Goal: Transaction & Acquisition: Purchase product/service

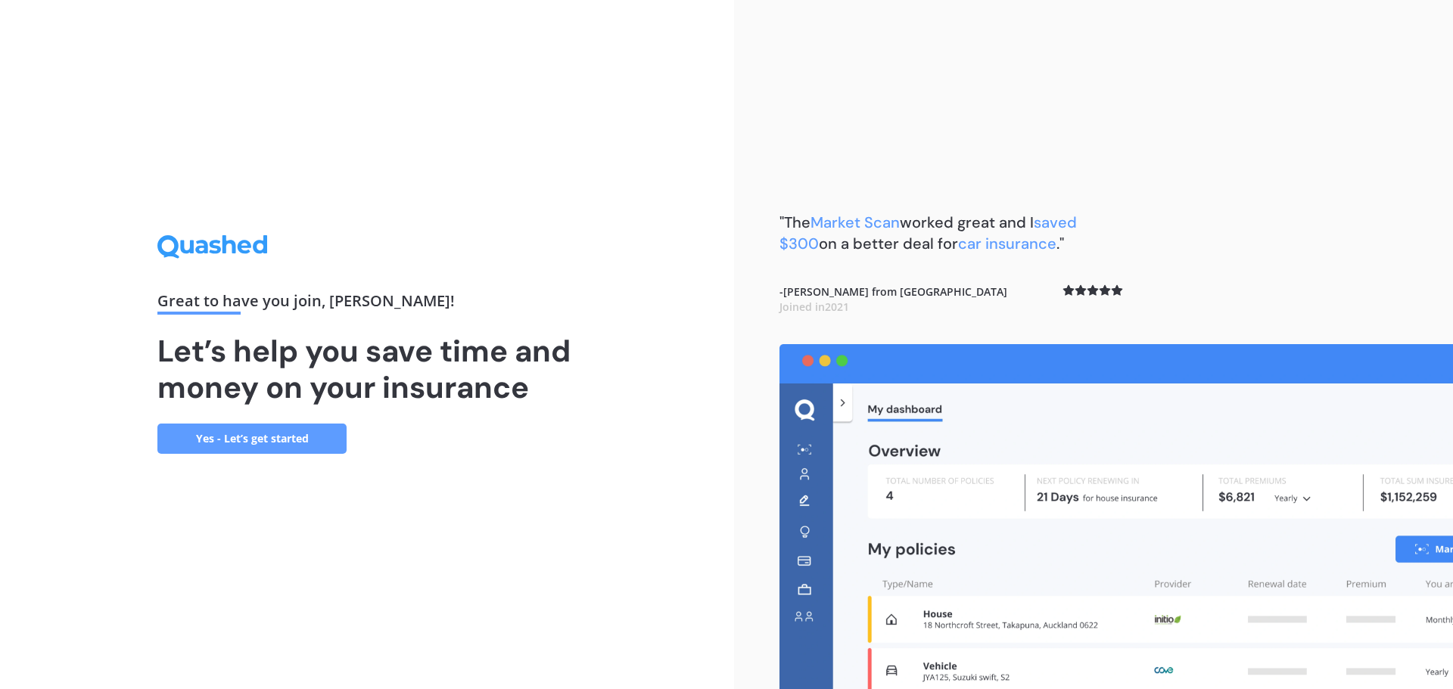
click at [282, 440] on link "Yes - Let’s get started" at bounding box center [251, 439] width 189 height 30
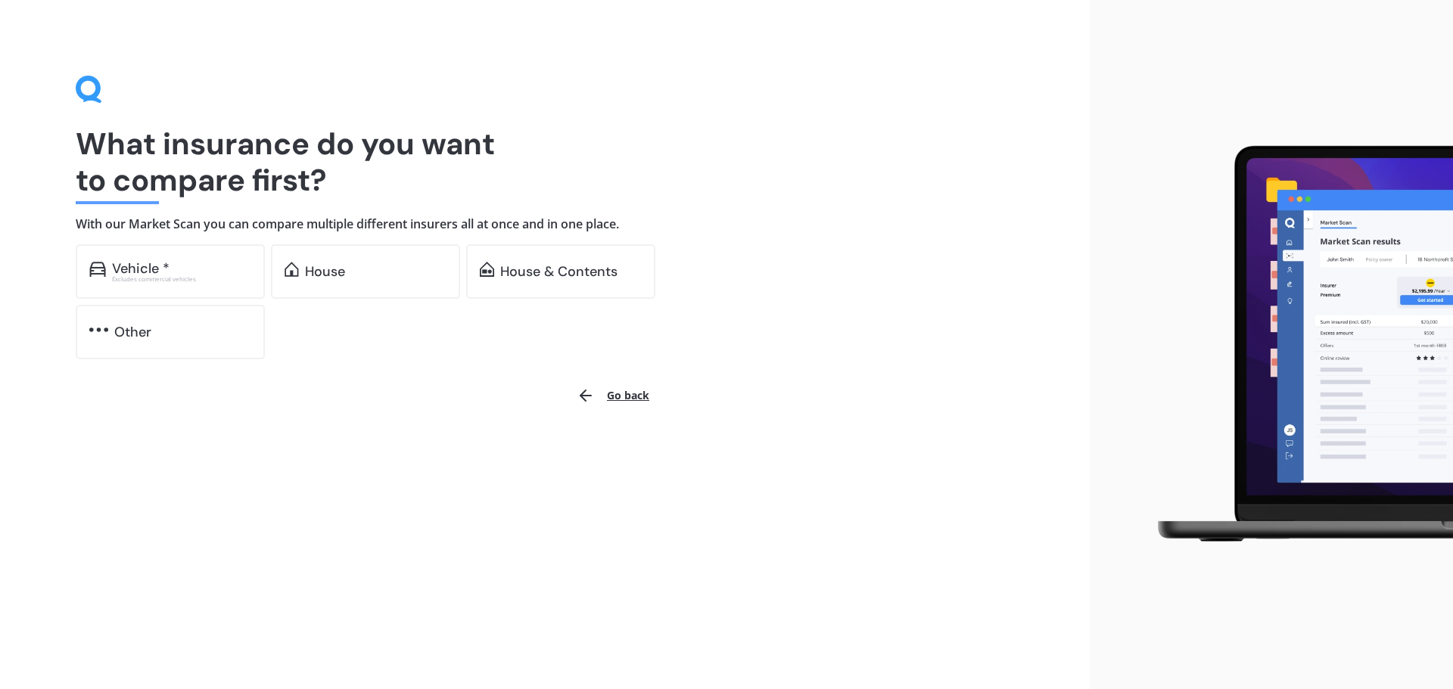
click at [357, 266] on div "House" at bounding box center [376, 271] width 142 height 15
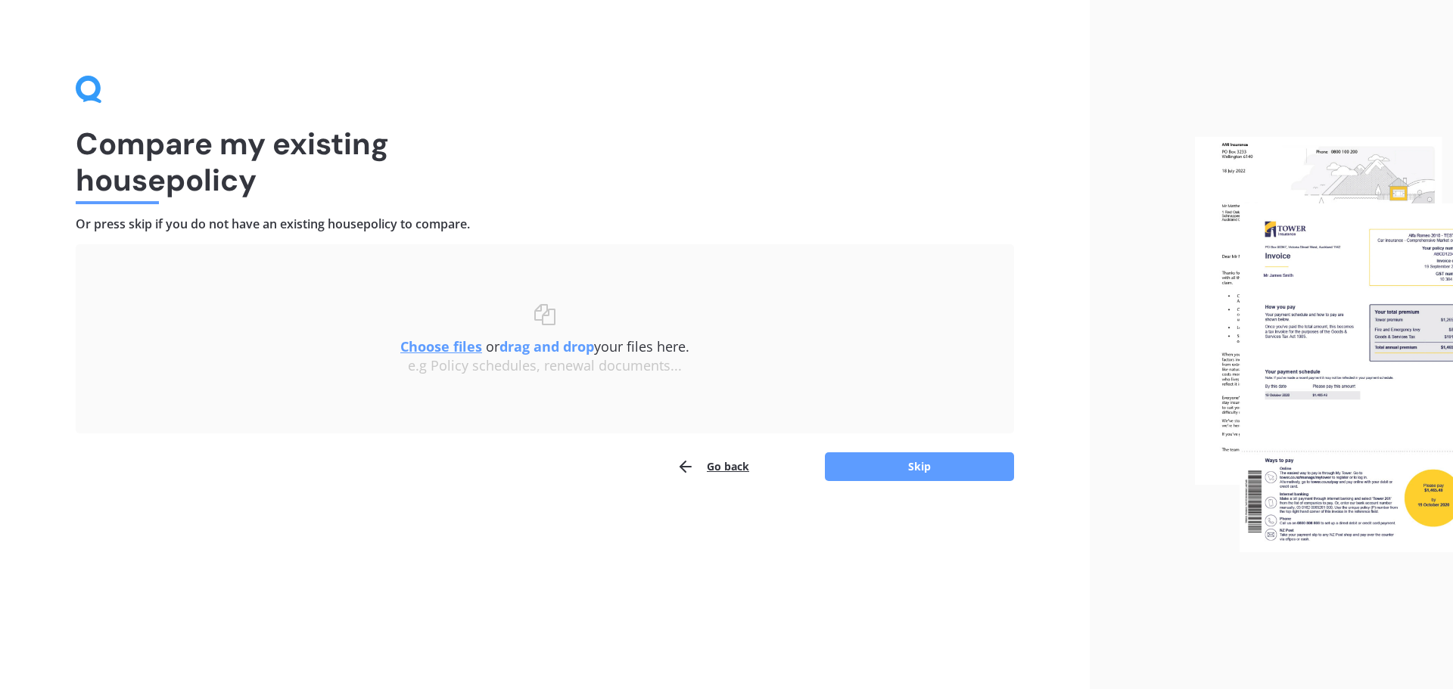
click at [930, 474] on button "Skip" at bounding box center [919, 467] width 189 height 29
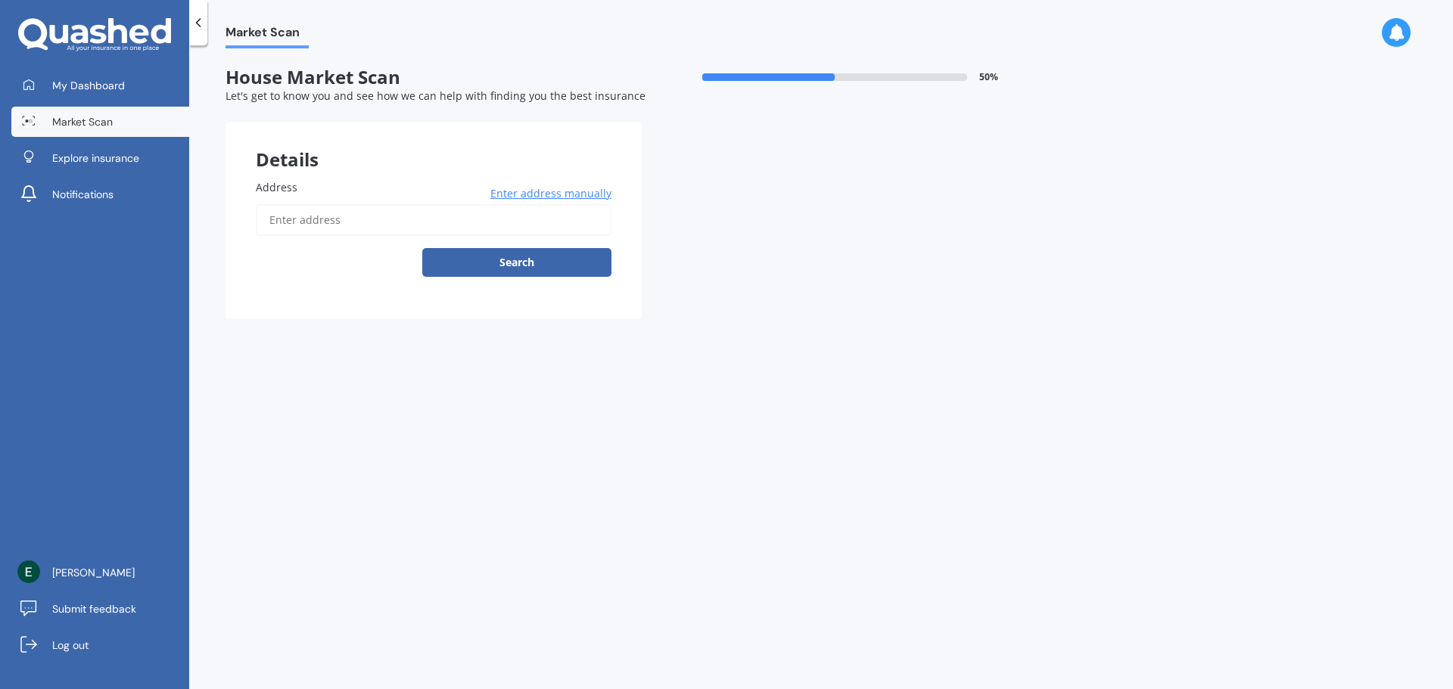
click at [291, 232] on input "Address" at bounding box center [434, 220] width 356 height 32
type input "[STREET_ADDRESS]"
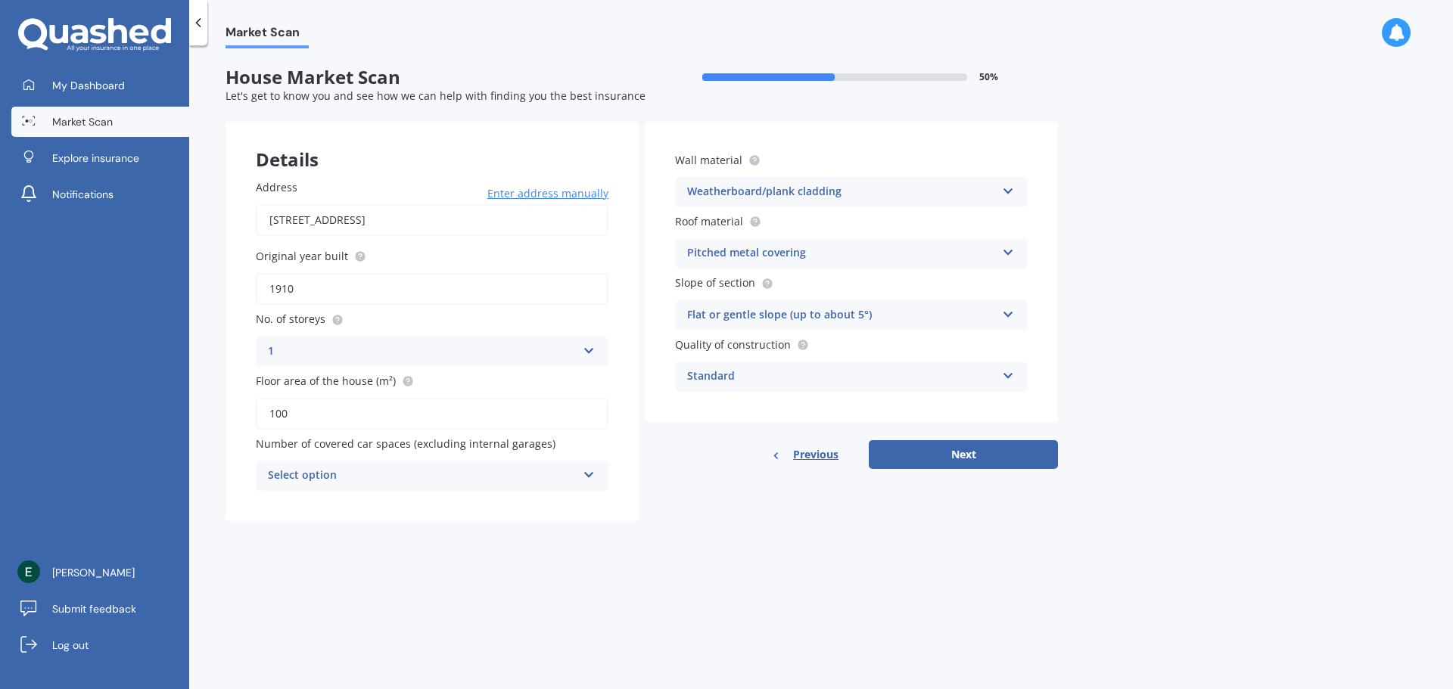
click at [489, 472] on div "Select option" at bounding box center [422, 476] width 309 height 18
click at [469, 505] on div "0" at bounding box center [432, 505] width 351 height 27
click at [736, 373] on div "Standard" at bounding box center [841, 377] width 309 height 18
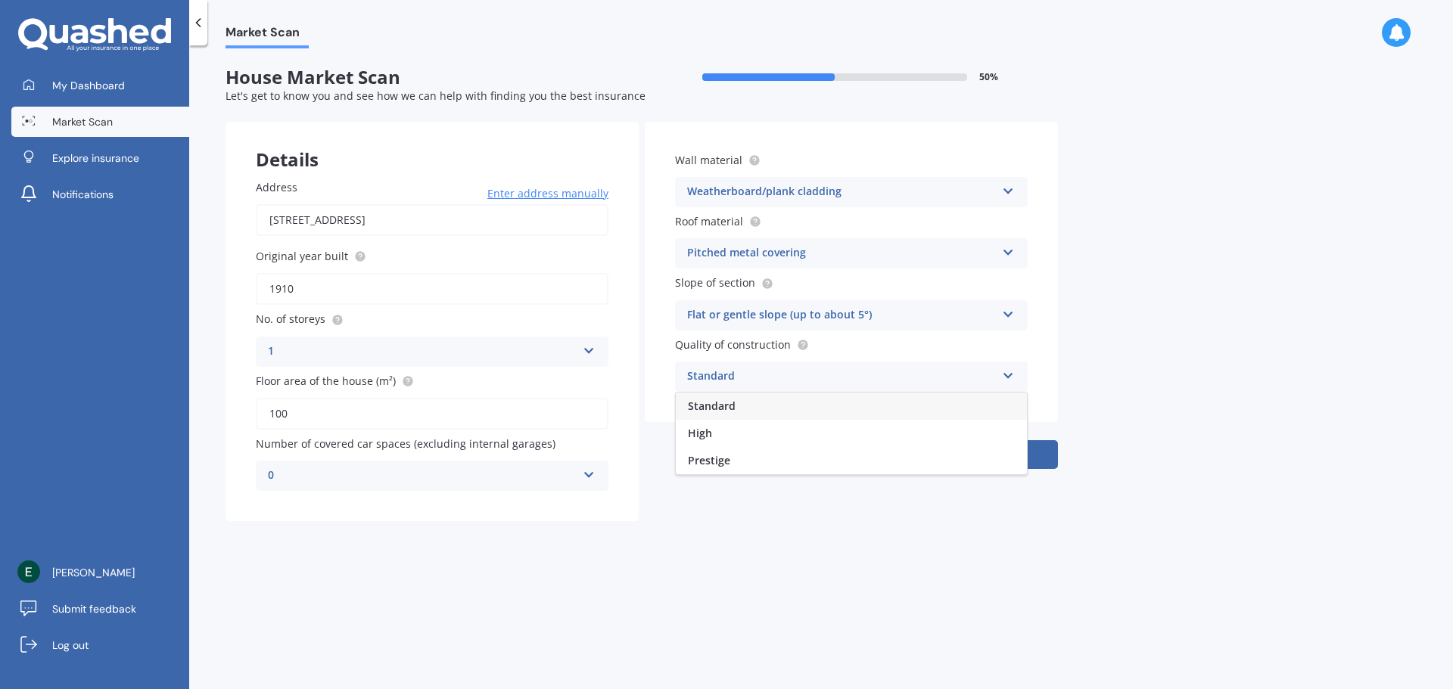
click at [1186, 272] on div "Market Scan House Market Scan 50 % Let's get to know you and see how we can hel…" at bounding box center [821, 370] width 1264 height 644
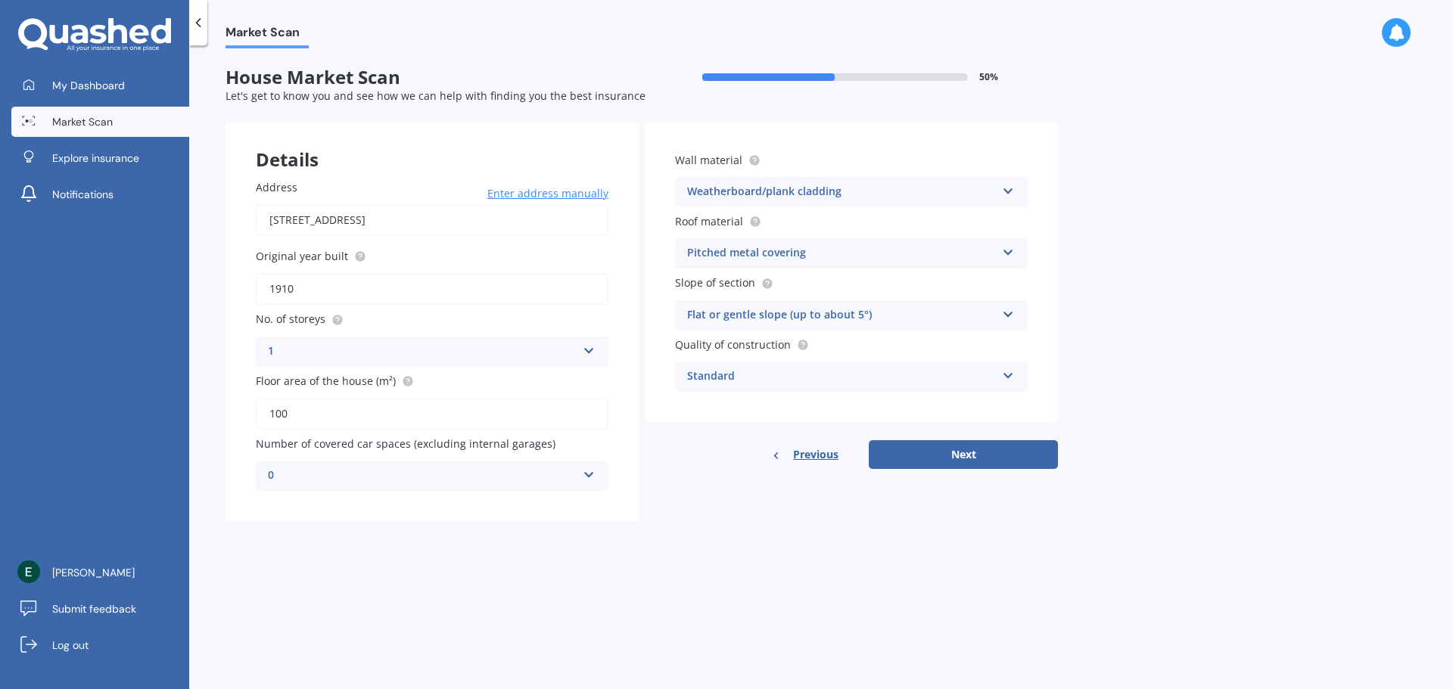
click at [951, 380] on div "Standard" at bounding box center [841, 377] width 309 height 18
click at [1184, 258] on div "Market Scan House Market Scan 50 % Let's get to know you and see how we can hel…" at bounding box center [821, 370] width 1264 height 644
click at [980, 462] on button "Next" at bounding box center [963, 454] width 189 height 29
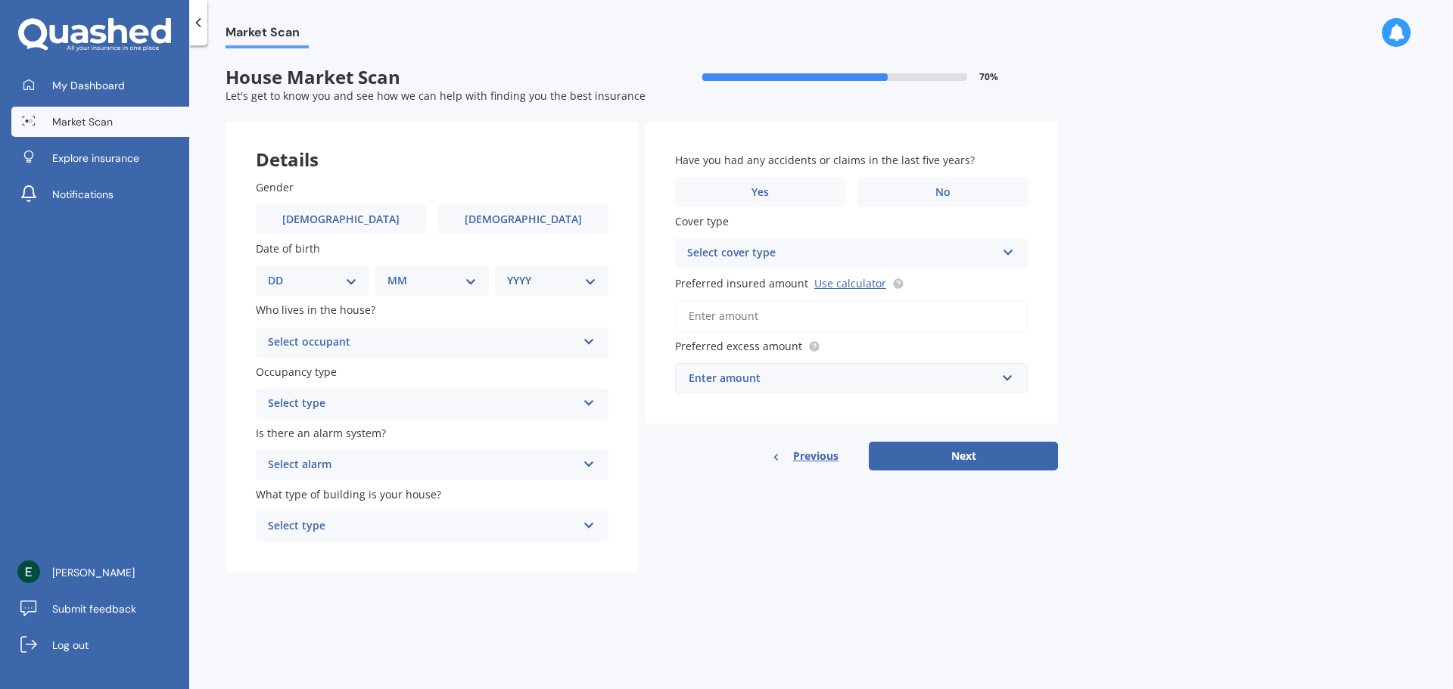
click at [373, 214] on label "[DEMOGRAPHIC_DATA]" at bounding box center [341, 219] width 170 height 30
click at [0, 0] on input "[DEMOGRAPHIC_DATA]" at bounding box center [0, 0] width 0 height 0
click at [308, 276] on select "DD 01 02 03 04 05 06 07 08 09 10 11 12 13 14 15 16 17 18 19 20 21 22 23 24 25 2…" at bounding box center [312, 280] width 89 height 17
select select "01"
click at [280, 272] on select "DD 01 02 03 04 05 06 07 08 09 10 11 12 13 14 15 16 17 18 19 20 21 22 23 24 25 2…" at bounding box center [312, 280] width 89 height 17
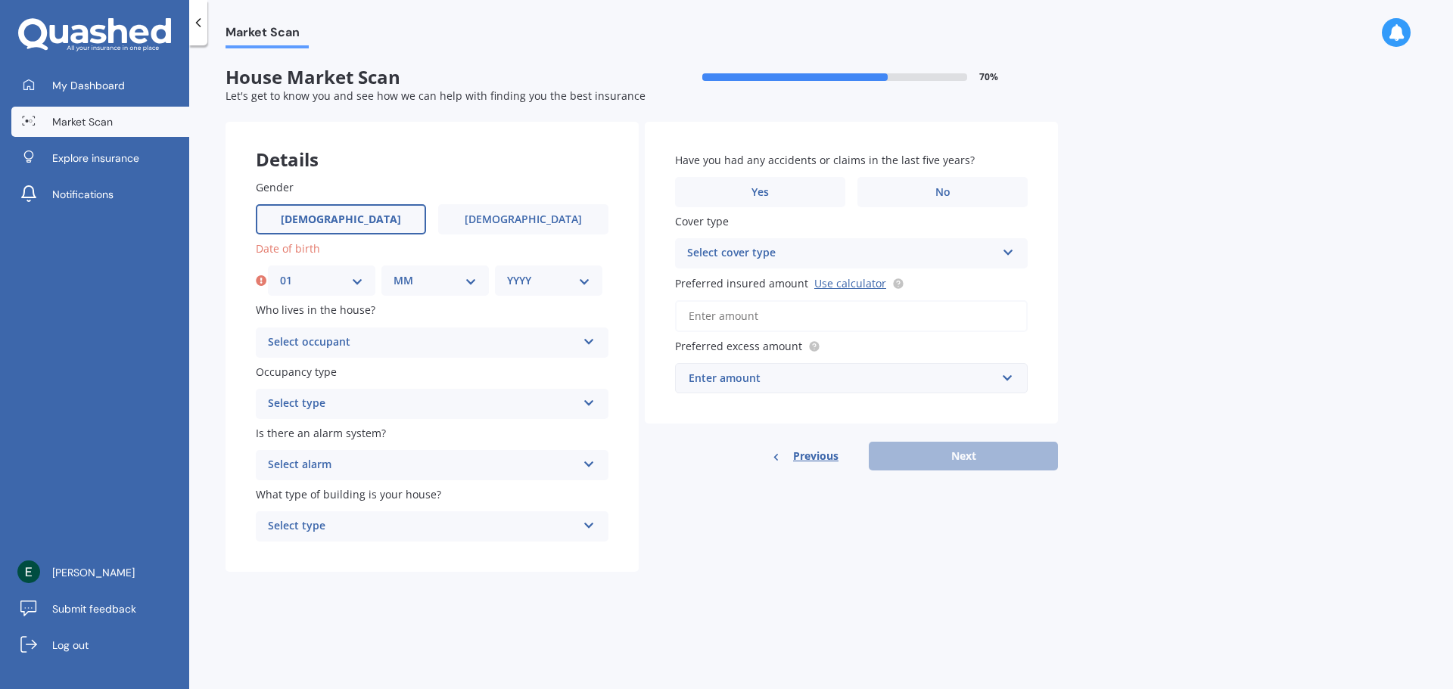
click at [436, 284] on select "MM 01 02 03 04 05 06 07 08 09 10 11 12" at bounding box center [435, 280] width 83 height 17
select select "02"
click at [394, 272] on select "MM 01 02 03 04 05 06 07 08 09 10 11 12" at bounding box center [435, 280] width 83 height 17
click at [522, 275] on select "YYYY 2009 2008 2007 2006 2005 2004 2003 2002 2001 2000 1999 1998 1997 1996 1995…" at bounding box center [548, 280] width 83 height 17
select select "1981"
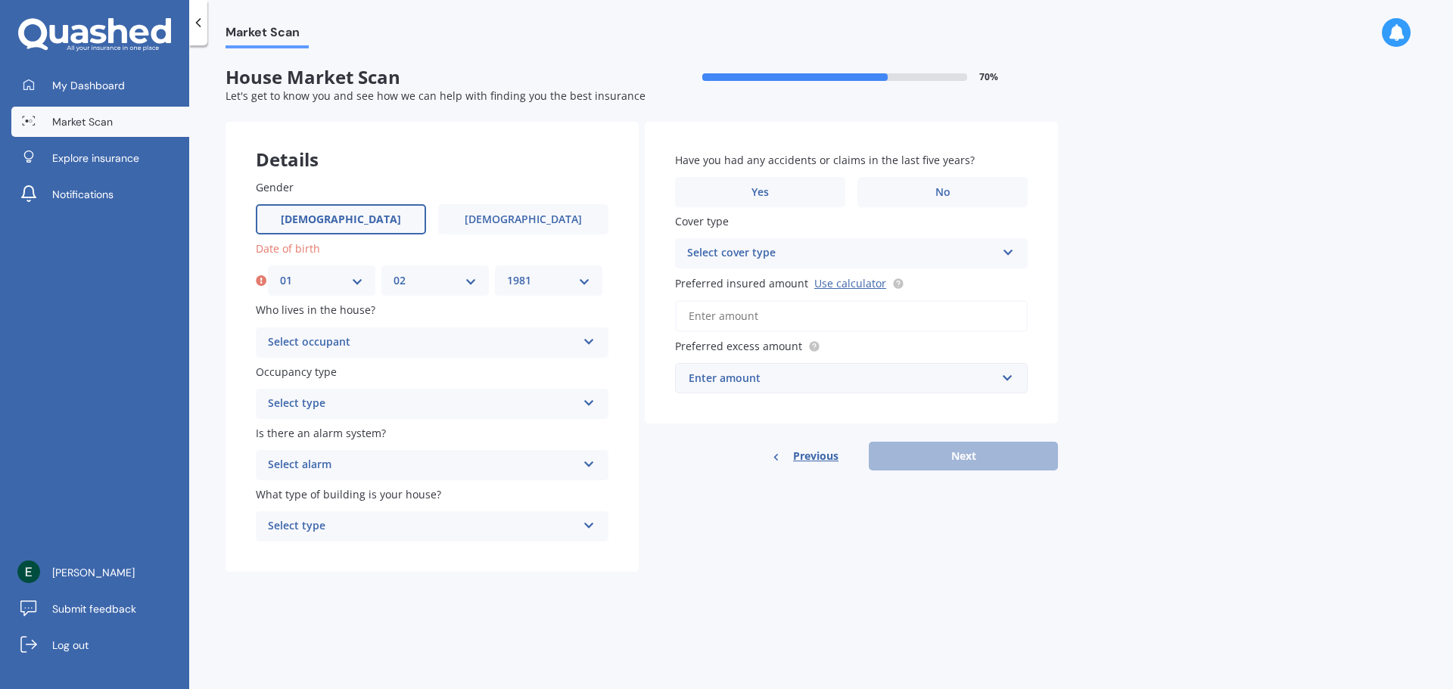
click at [507, 272] on select "YYYY 2009 2008 2007 2006 2005 2004 2003 2002 2001 2000 1999 1998 1997 1996 1995…" at bounding box center [548, 280] width 83 height 17
click at [474, 334] on div "Select occupant" at bounding box center [422, 343] width 309 height 18
click at [451, 371] on div "Owner" at bounding box center [432, 372] width 351 height 27
click at [464, 406] on div "Select type" at bounding box center [422, 404] width 309 height 18
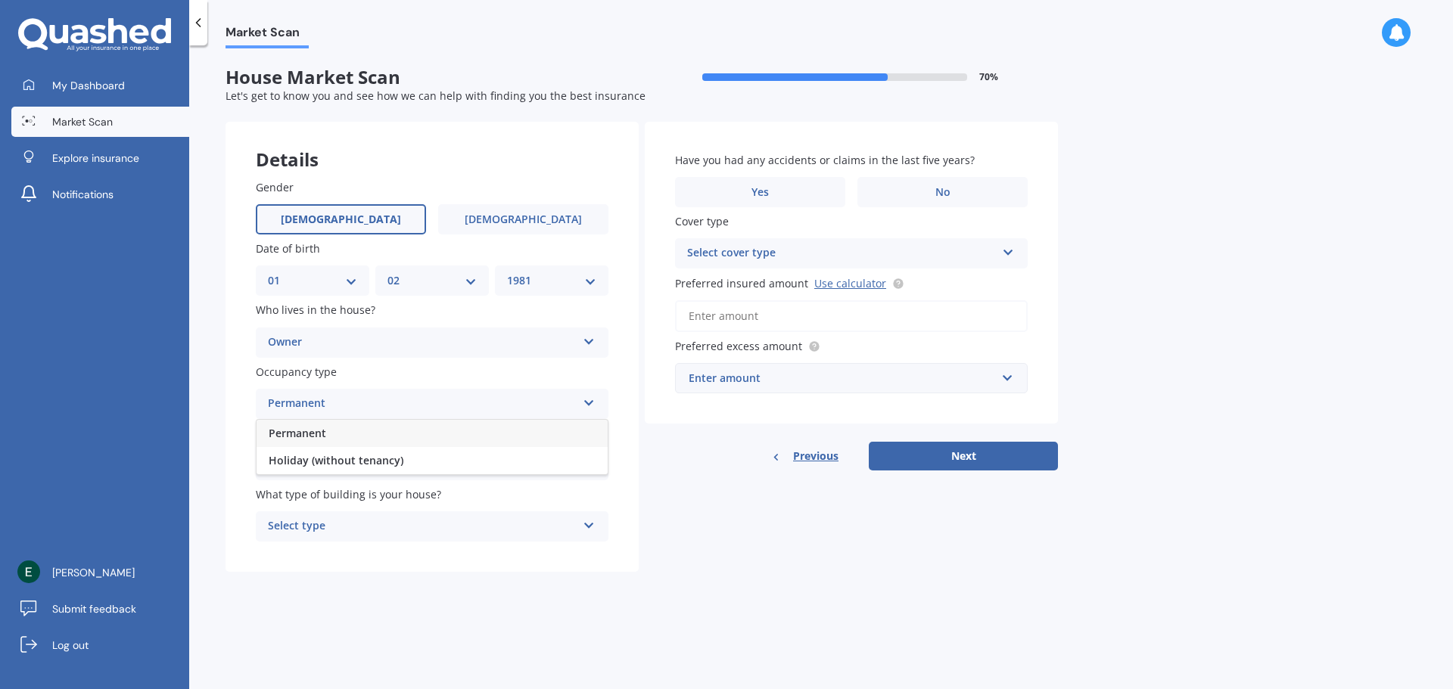
click at [348, 434] on div "Permanent" at bounding box center [432, 433] width 351 height 27
click at [435, 468] on div "Select alarm" at bounding box center [422, 465] width 309 height 18
click at [313, 547] on div "No" at bounding box center [432, 549] width 351 height 27
click at [391, 522] on div "Select type" at bounding box center [422, 527] width 309 height 18
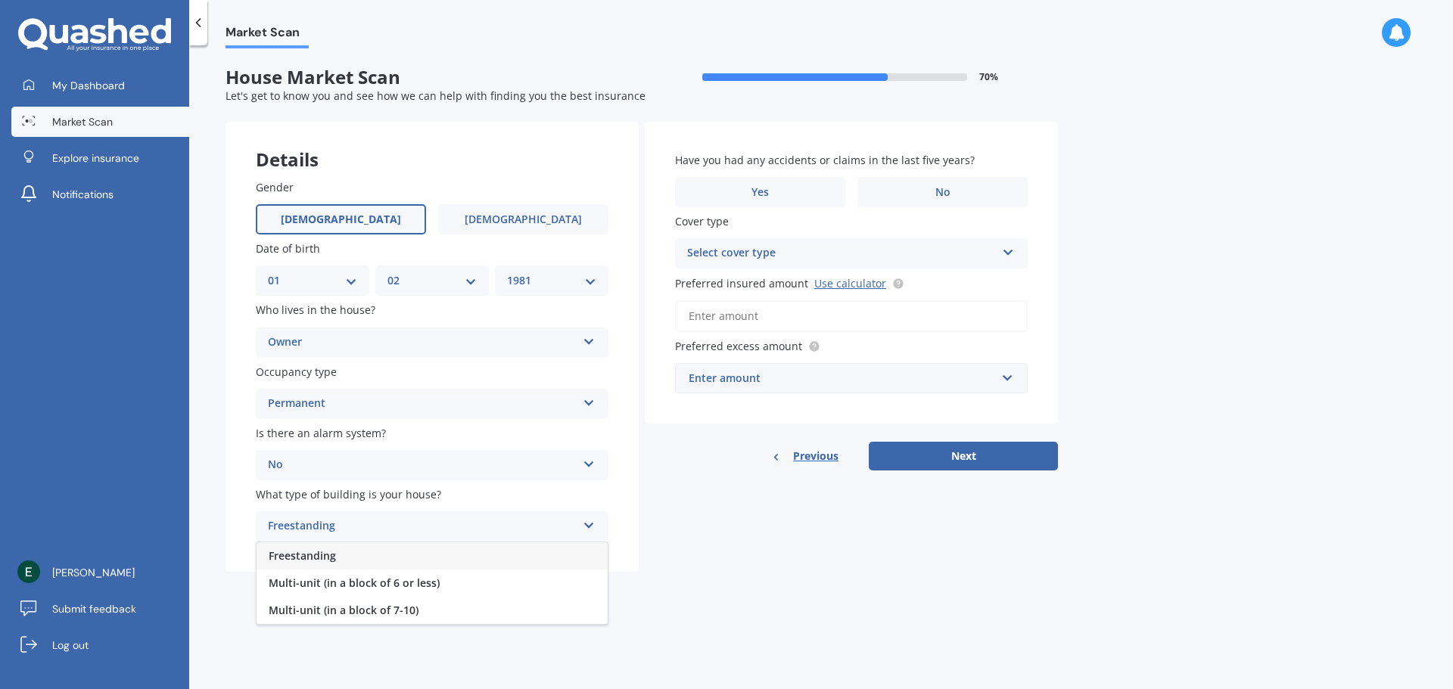
click at [359, 553] on div "Freestanding" at bounding box center [432, 556] width 351 height 27
click at [932, 194] on label "No" at bounding box center [942, 192] width 170 height 30
click at [0, 0] on input "No" at bounding box center [0, 0] width 0 height 0
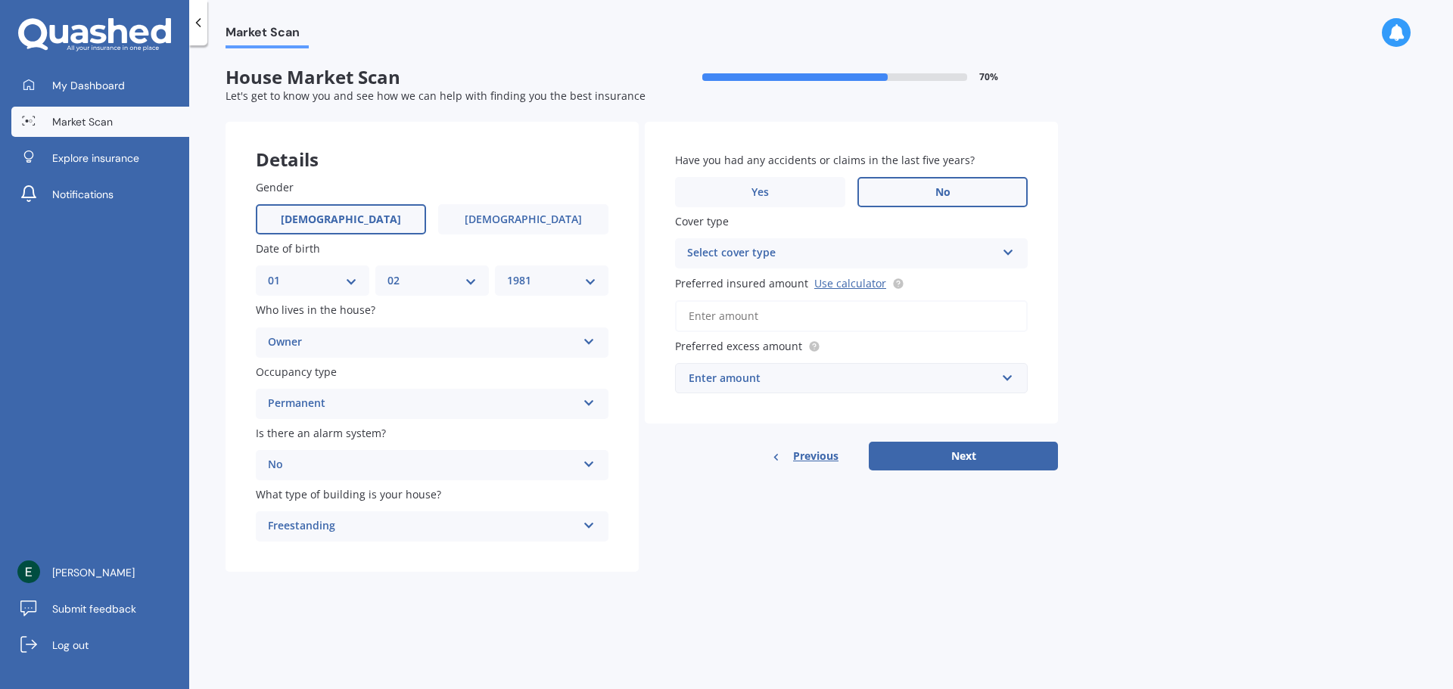
click at [823, 253] on div "Select cover type" at bounding box center [841, 253] width 309 height 18
click at [820, 283] on div "High" at bounding box center [851, 282] width 351 height 27
click at [781, 381] on div "Enter amount" at bounding box center [842, 378] width 307 height 17
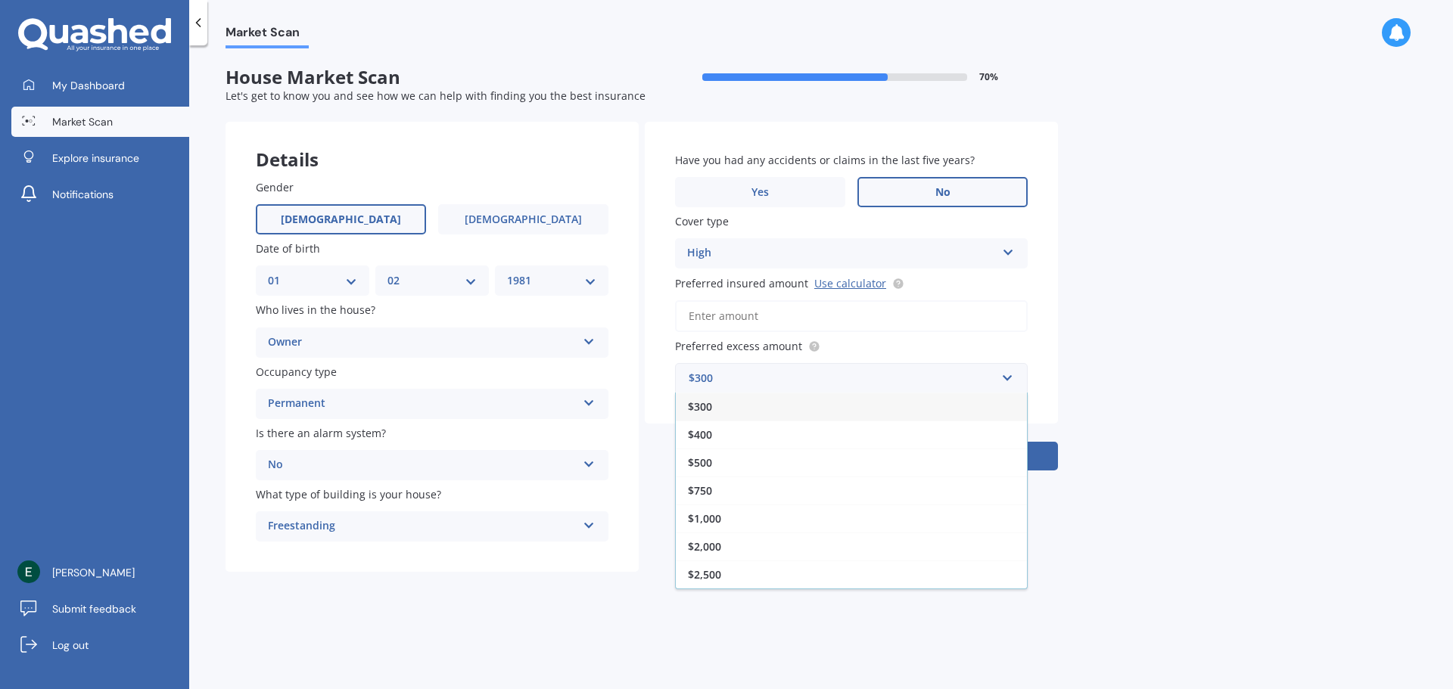
click at [840, 411] on div "$300" at bounding box center [851, 407] width 351 height 28
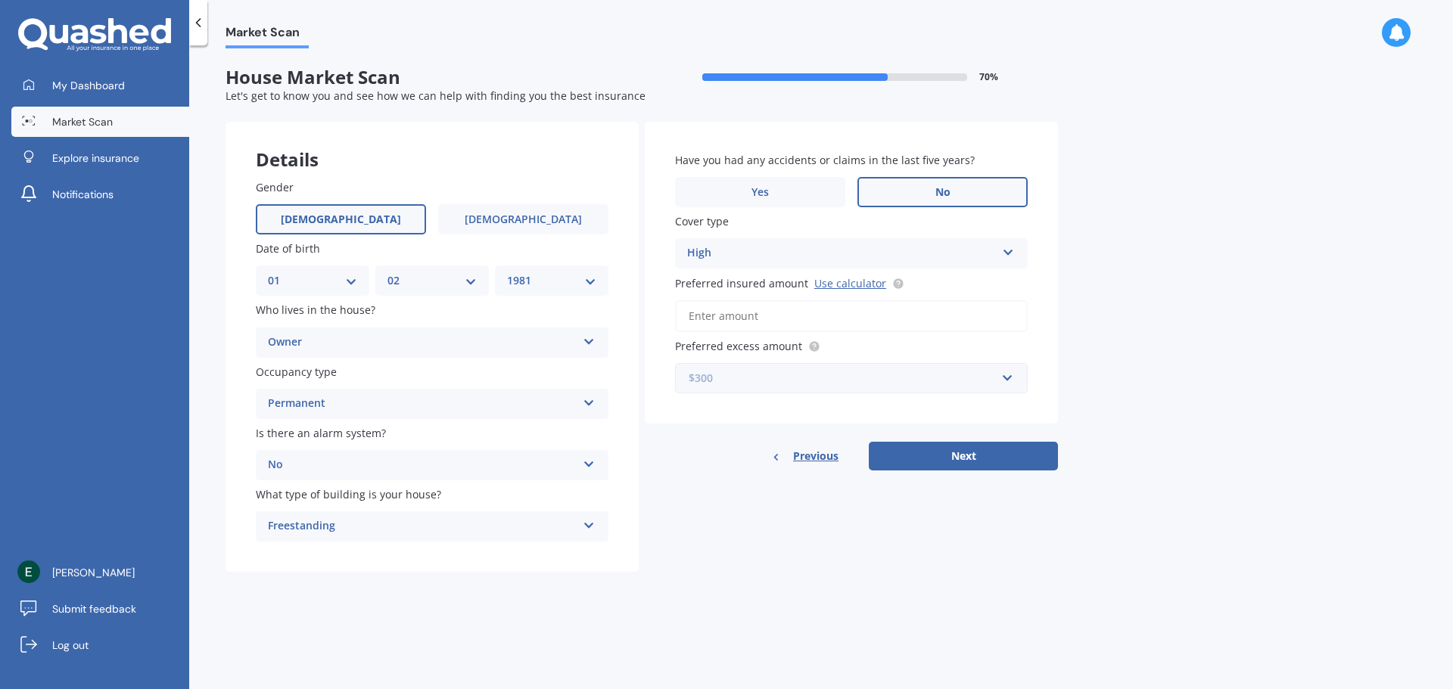
click at [1008, 380] on input "text" at bounding box center [846, 378] width 339 height 29
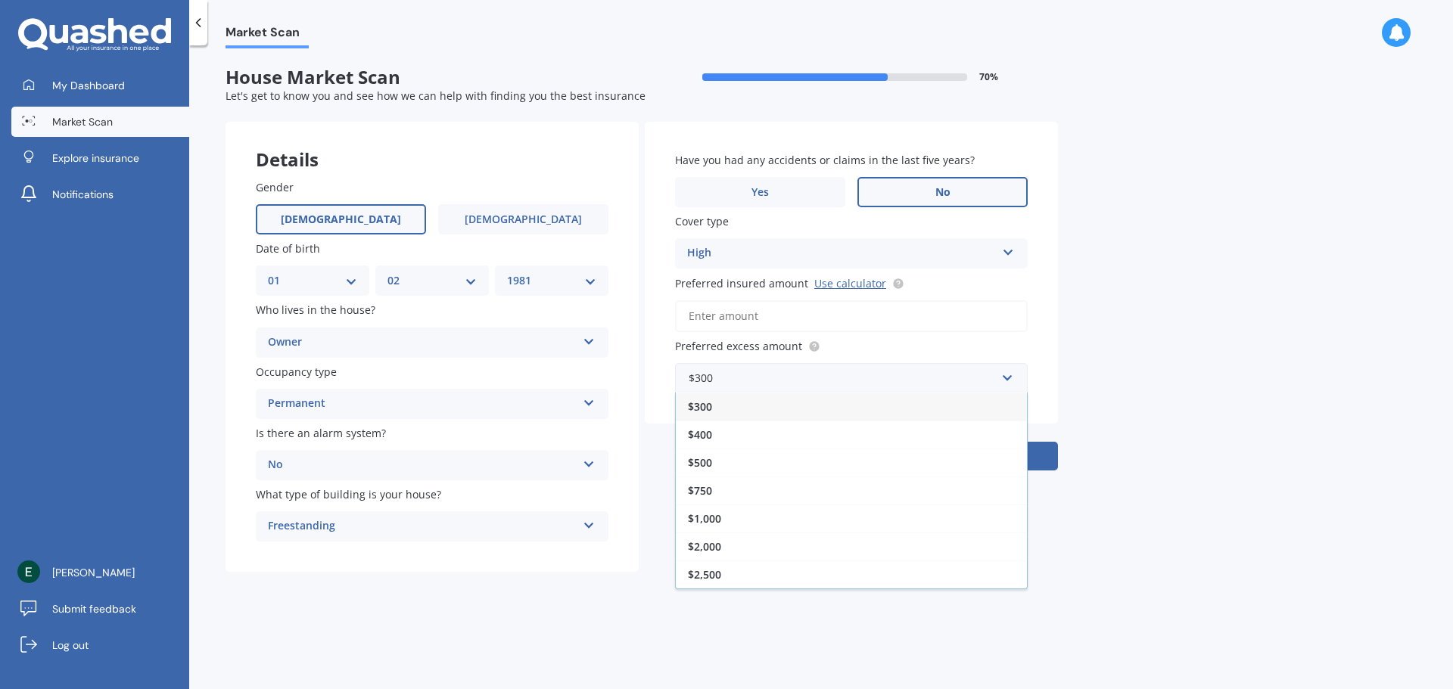
click at [782, 574] on div "$2,500" at bounding box center [851, 575] width 351 height 28
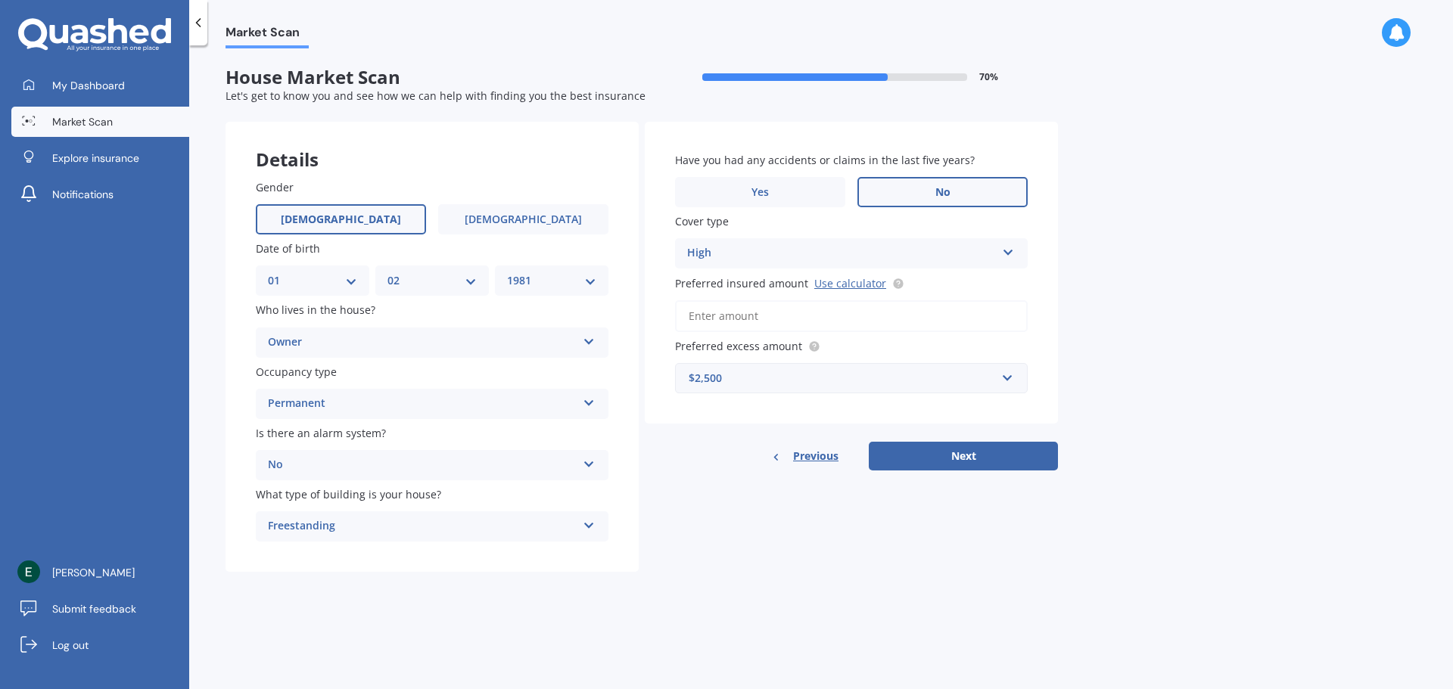
click at [953, 463] on button "Next" at bounding box center [963, 456] width 189 height 29
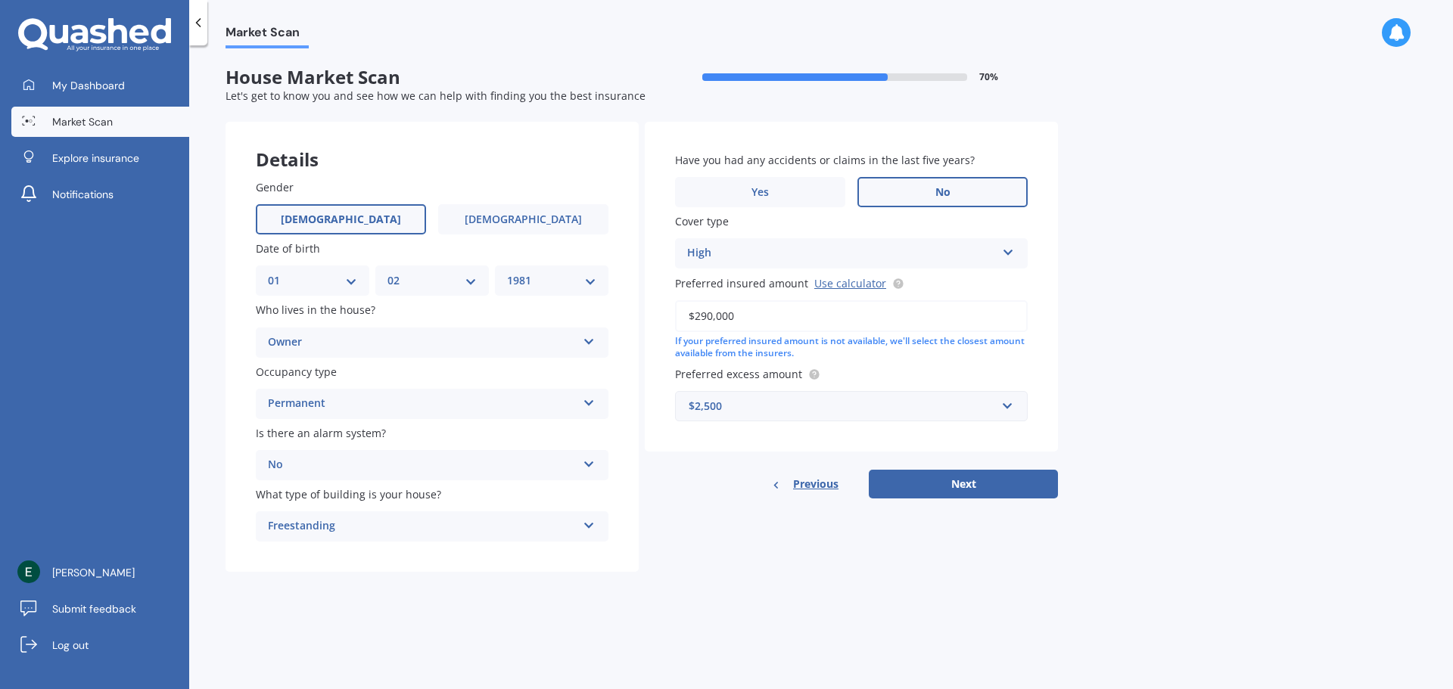
type input "$290,000"
click at [975, 486] on button "Next" at bounding box center [963, 484] width 189 height 29
select select "01"
select select "02"
select select "1981"
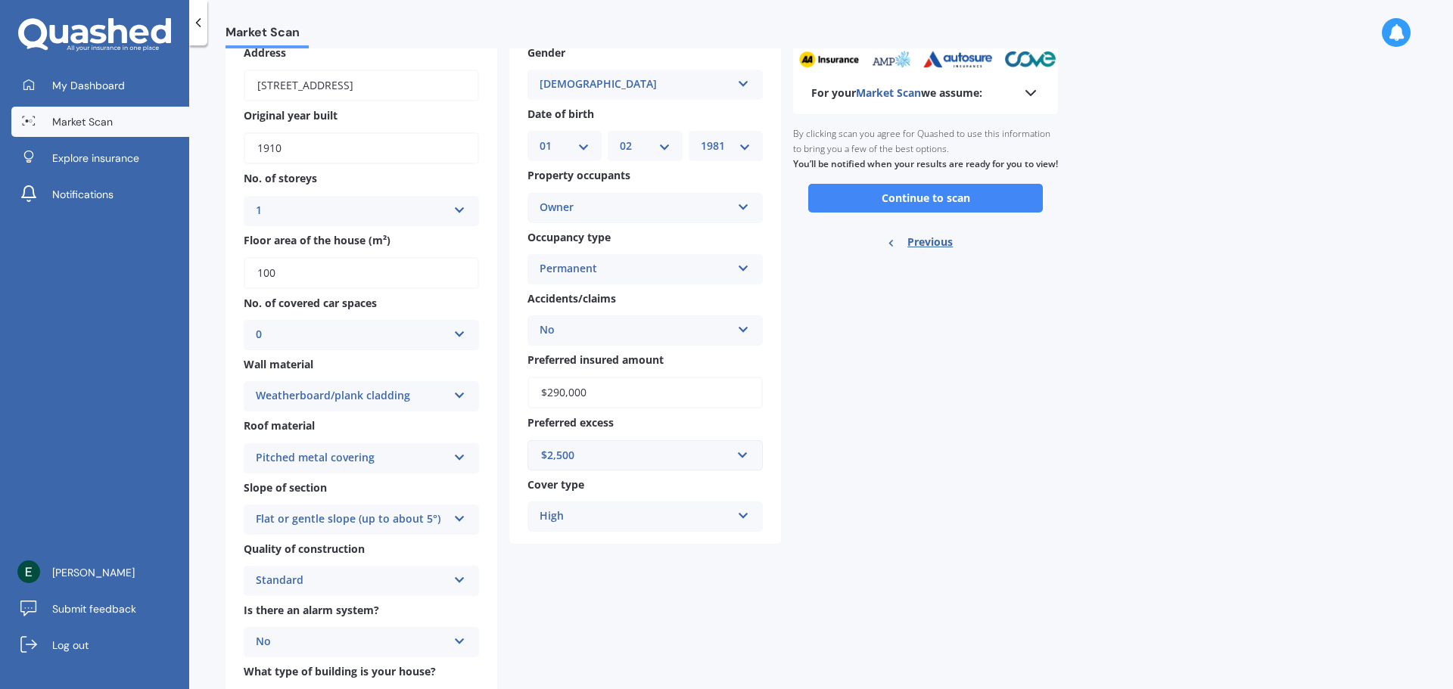
scroll to position [126, 0]
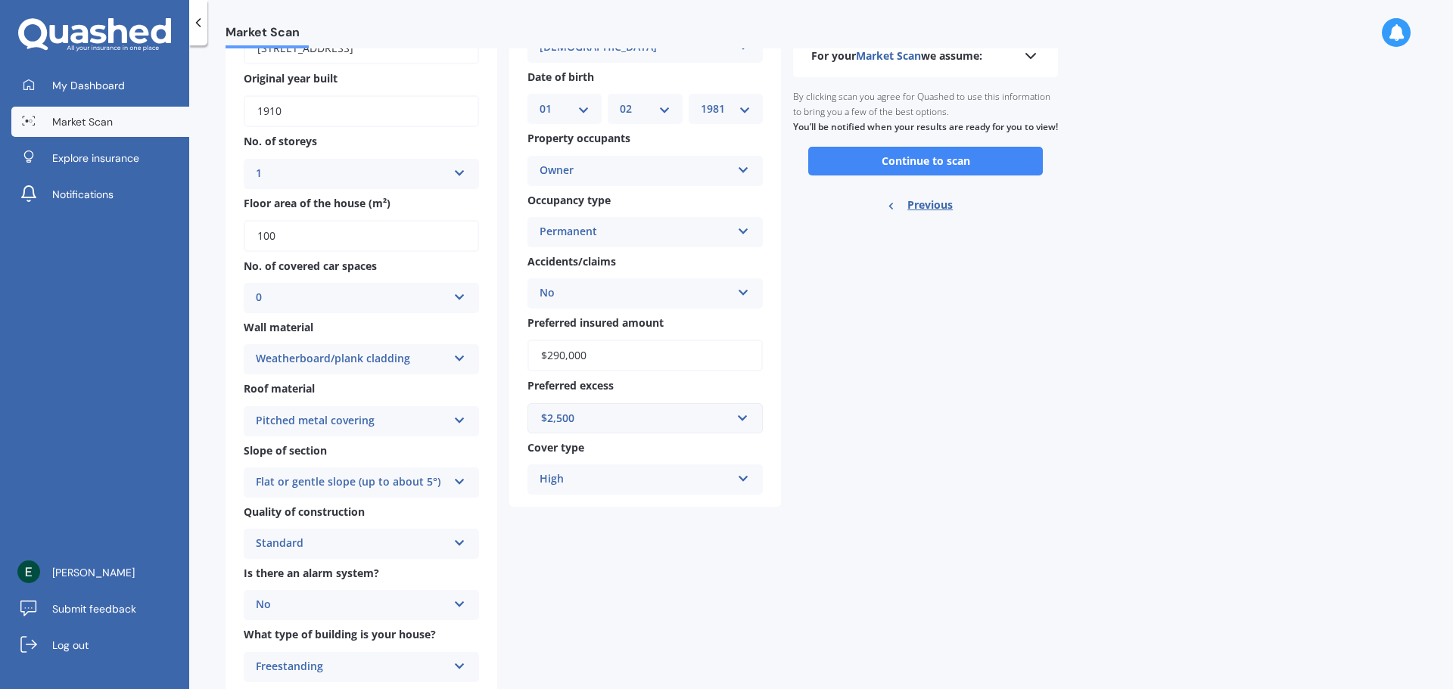
click at [975, 176] on button "Continue to scan" at bounding box center [925, 161] width 235 height 29
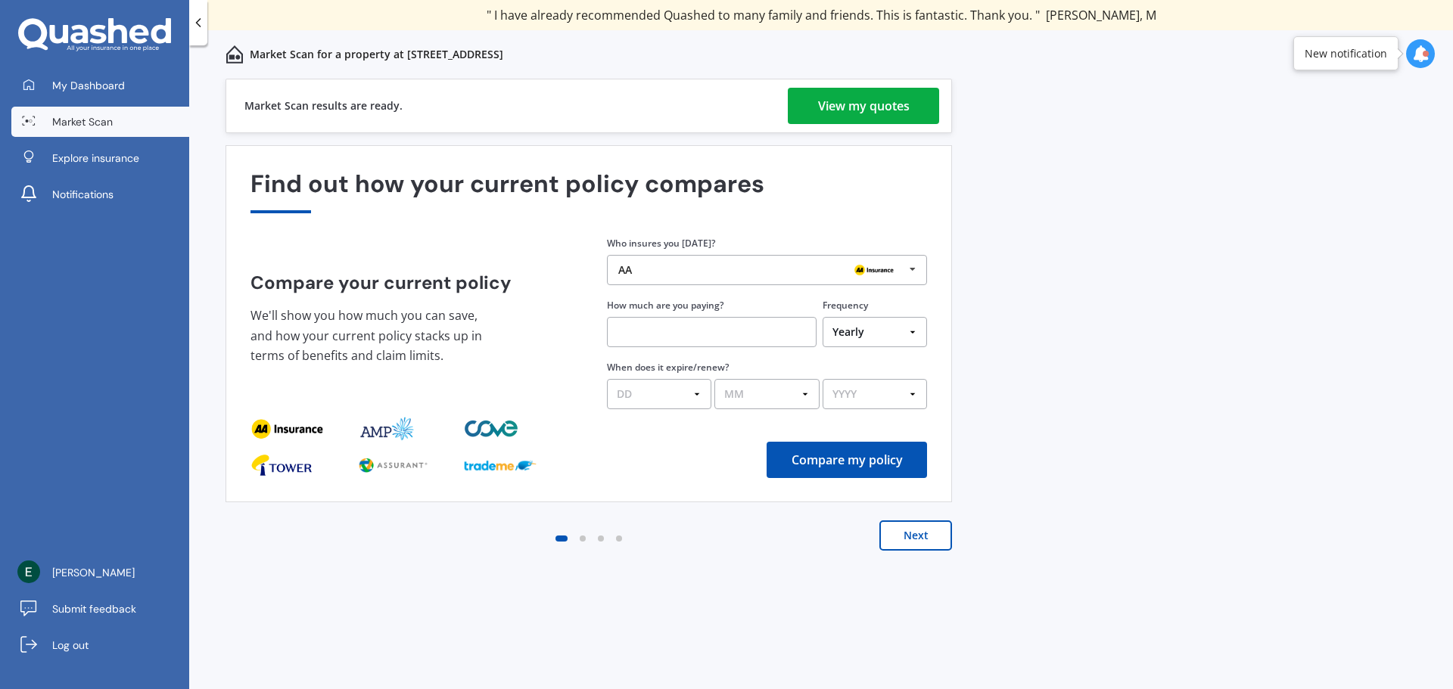
click at [848, 105] on div "View my quotes" at bounding box center [864, 106] width 92 height 36
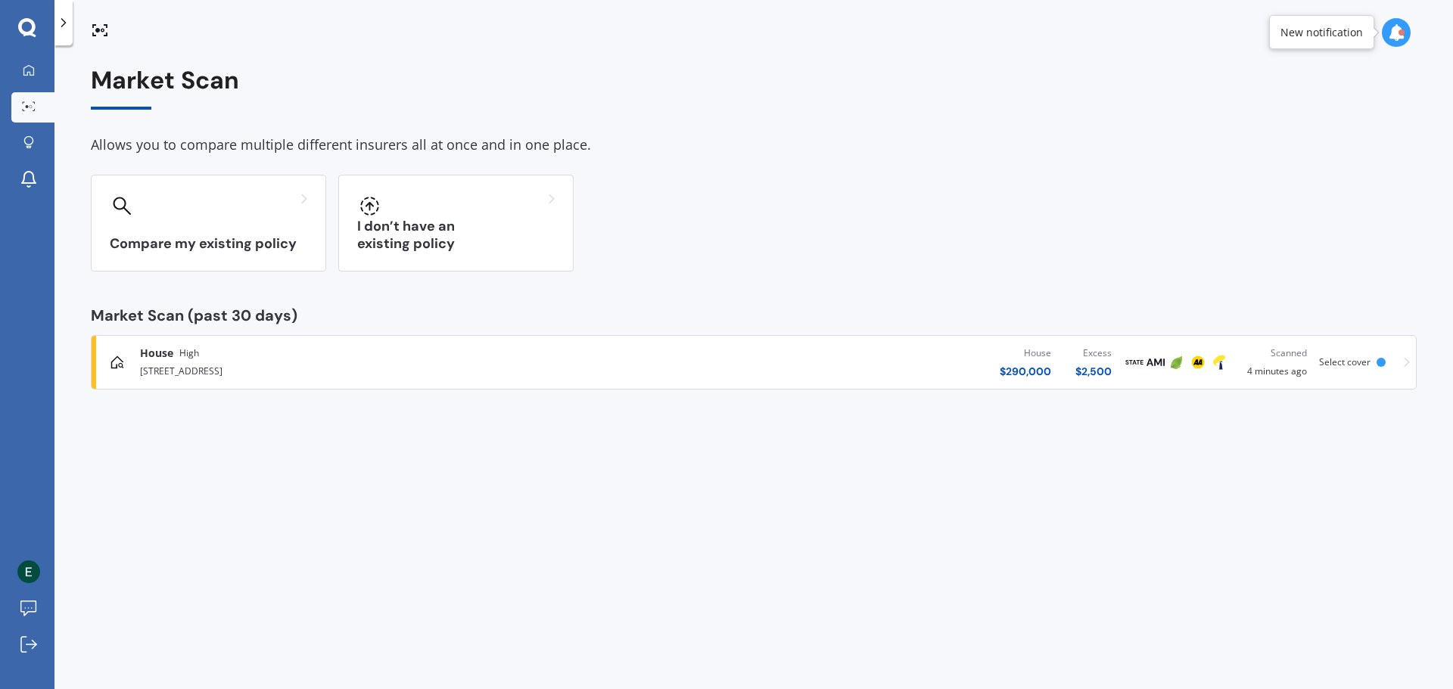
click at [1355, 361] on span "Select cover" at bounding box center [1344, 362] width 51 height 13
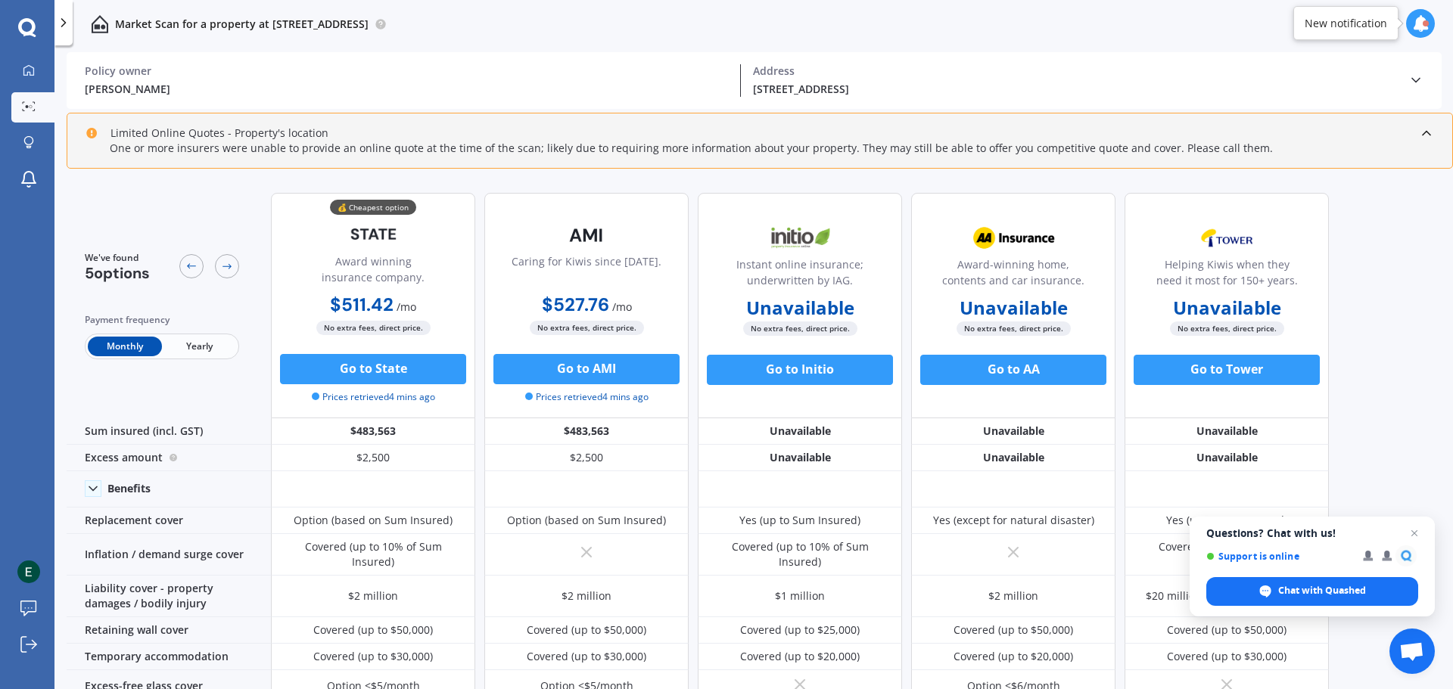
click at [1430, 77] on div "[PERSON_NAME] Policy owner [STREET_ADDRESS] 3910 Address Policy owner [PERSON_N…" at bounding box center [754, 80] width 1375 height 57
click at [1417, 80] on polyline at bounding box center [1416, 81] width 8 height 4
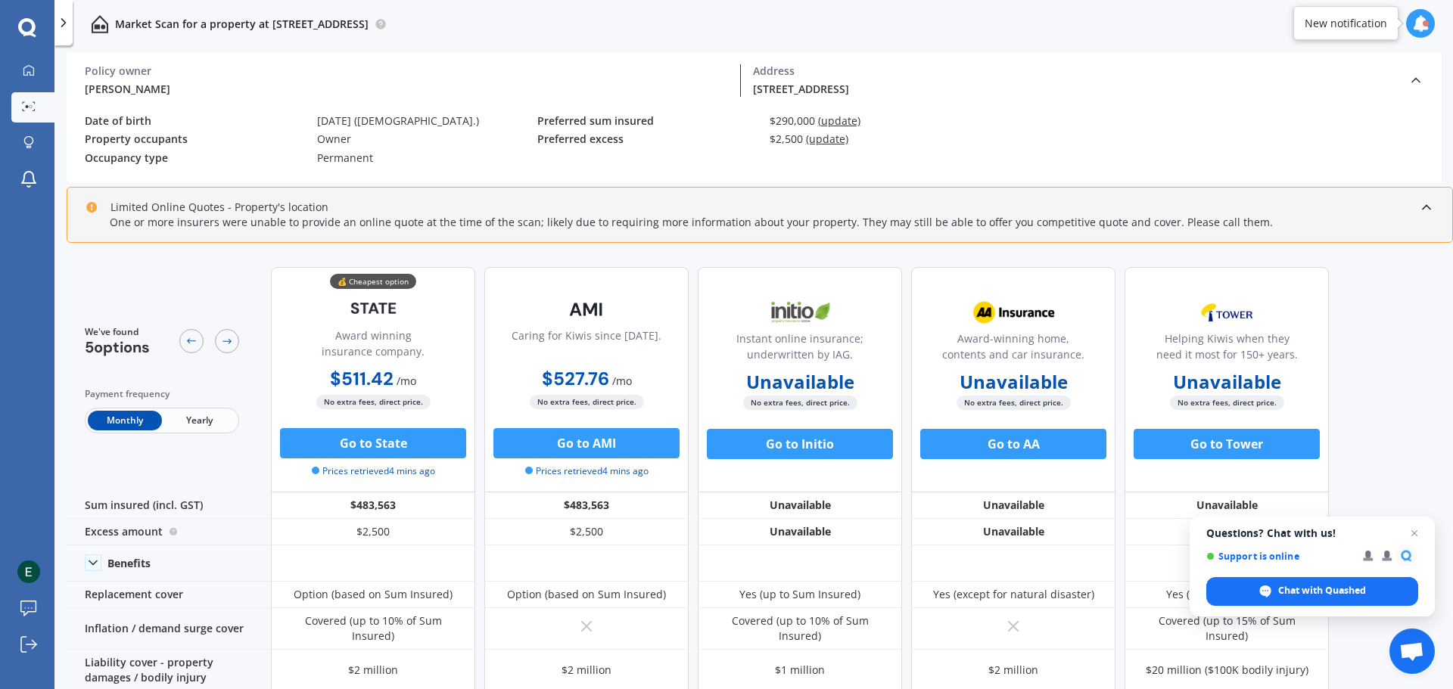
click at [825, 141] on span "(update)" at bounding box center [827, 139] width 42 height 14
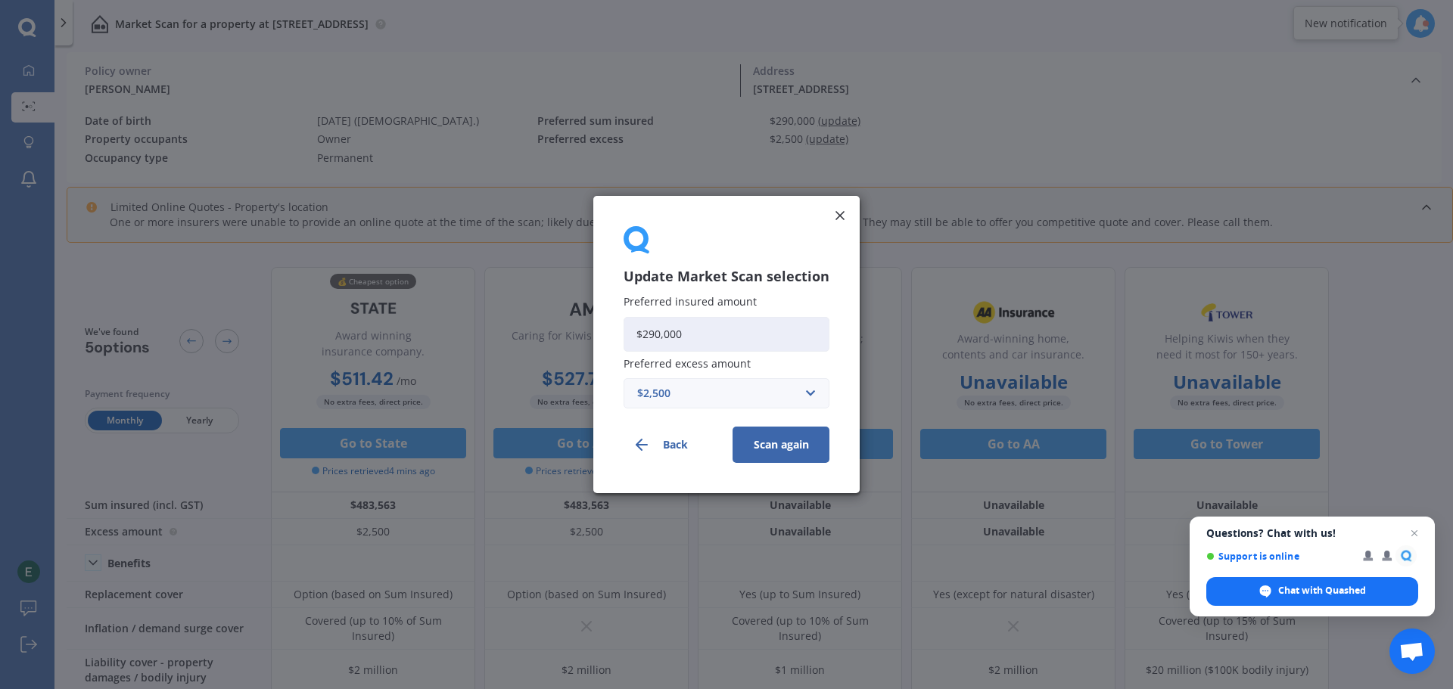
click at [752, 394] on div "$2,500" at bounding box center [717, 393] width 160 height 17
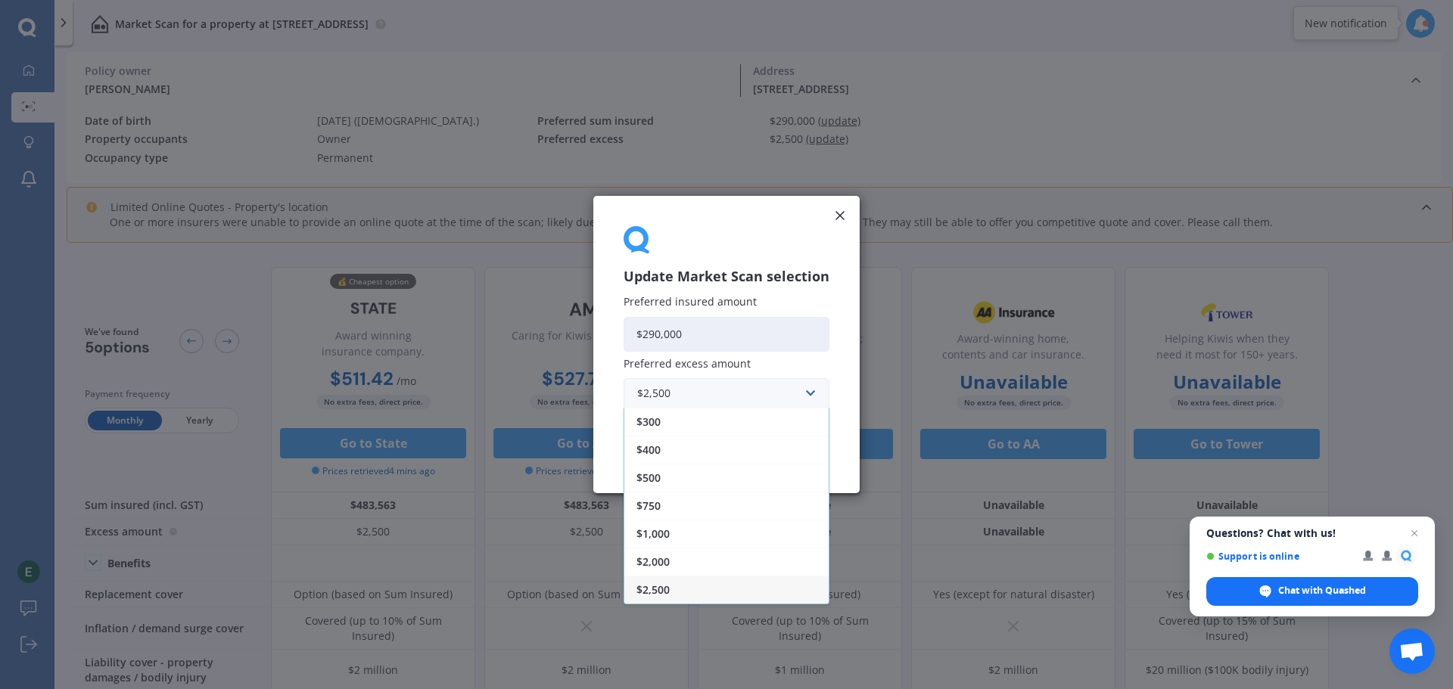
click at [696, 427] on div "$300" at bounding box center [726, 422] width 204 height 28
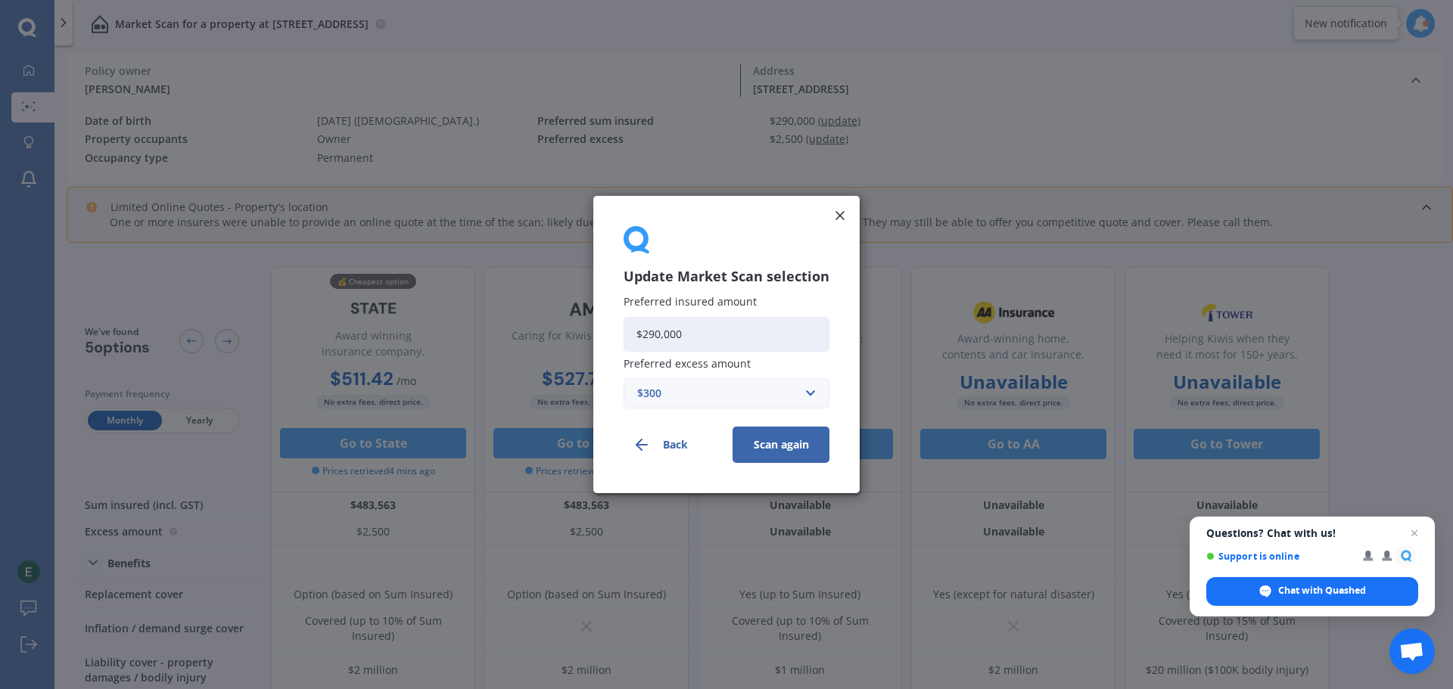
click at [790, 445] on button "Scan again" at bounding box center [781, 445] width 97 height 36
